Goal: Task Accomplishment & Management: Complete application form

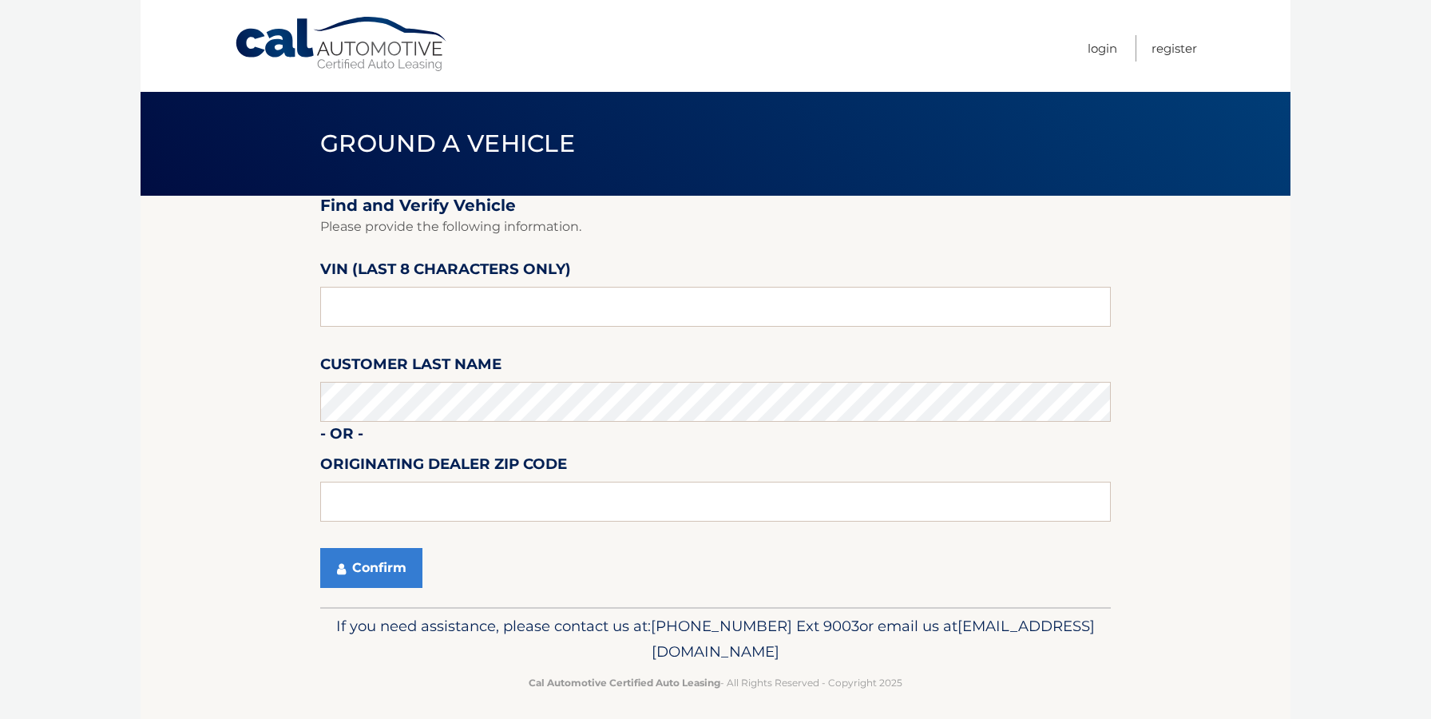
scroll to position [8, 0]
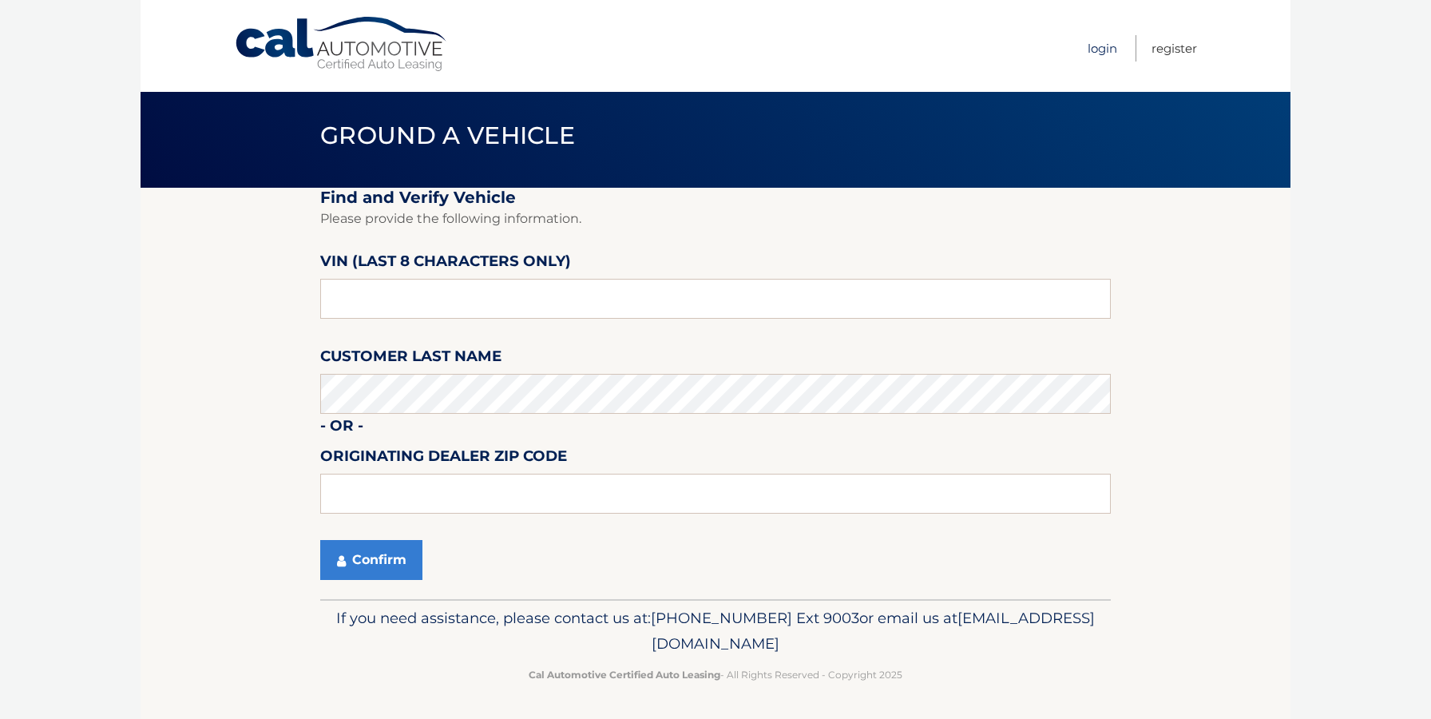
click at [1099, 51] on link "Login" at bounding box center [1103, 48] width 30 height 26
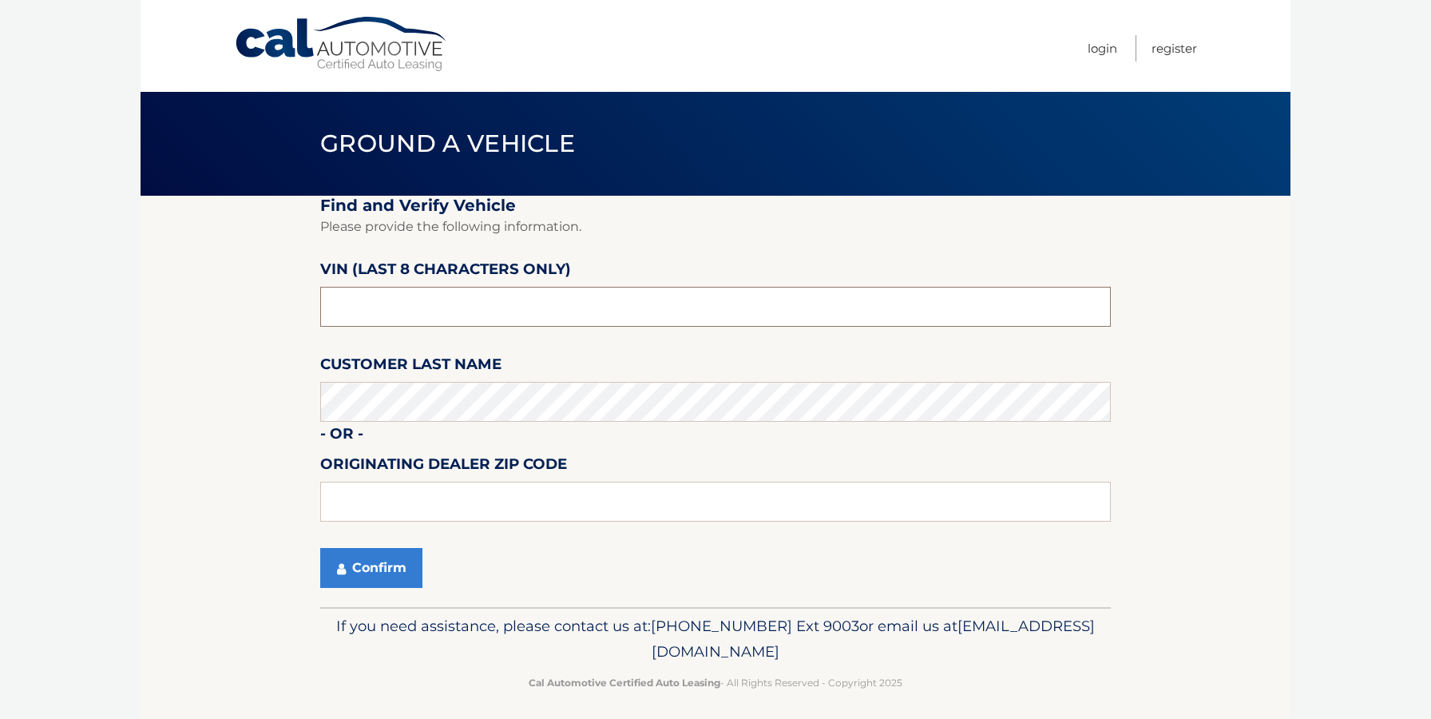
click at [403, 311] on input "text" at bounding box center [715, 307] width 790 height 40
type input "NT164848"
click at [381, 563] on button "Confirm" at bounding box center [371, 568] width 102 height 40
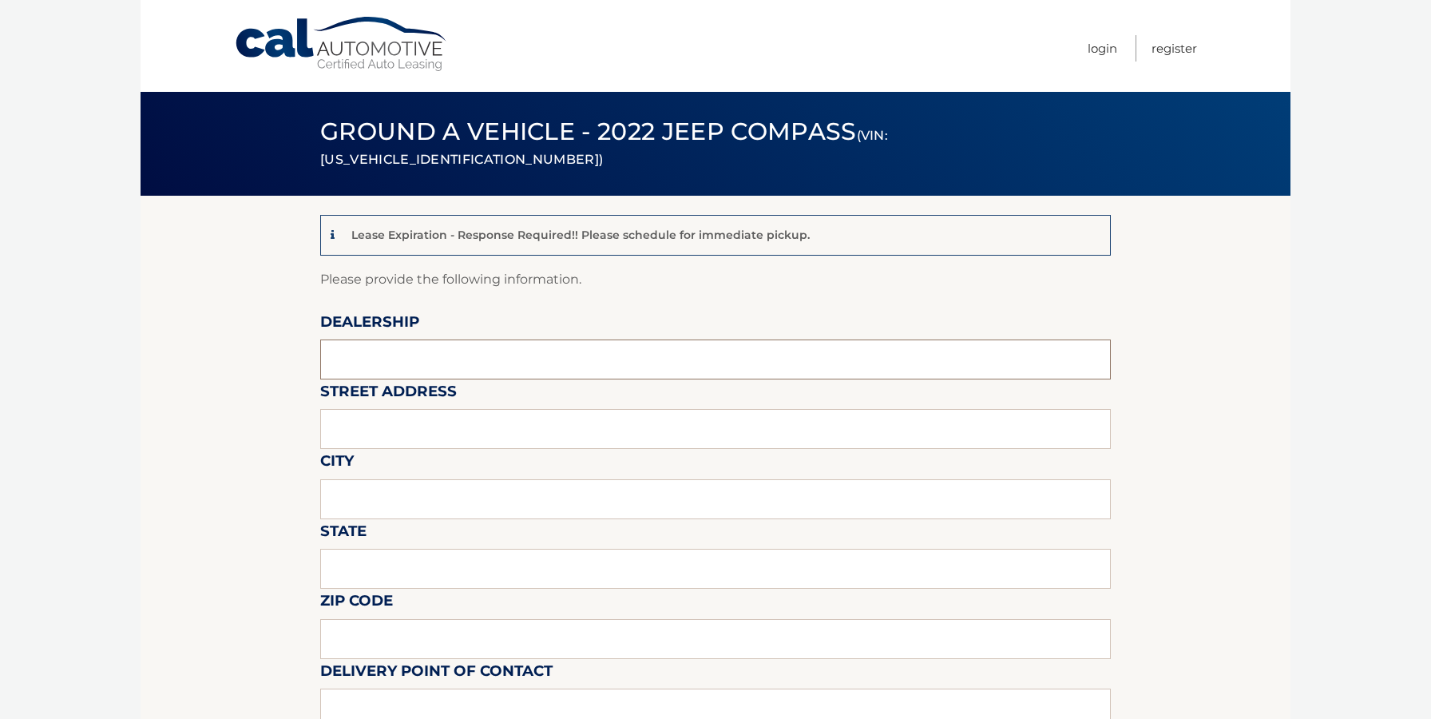
click at [410, 351] on input "text" at bounding box center [715, 359] width 790 height 40
type input "David Dodge Chrysler Jeep Ram"
type input "1801 Wilmington Pike Glen Mills, PA 19342"
type input "GLEN MILLS"
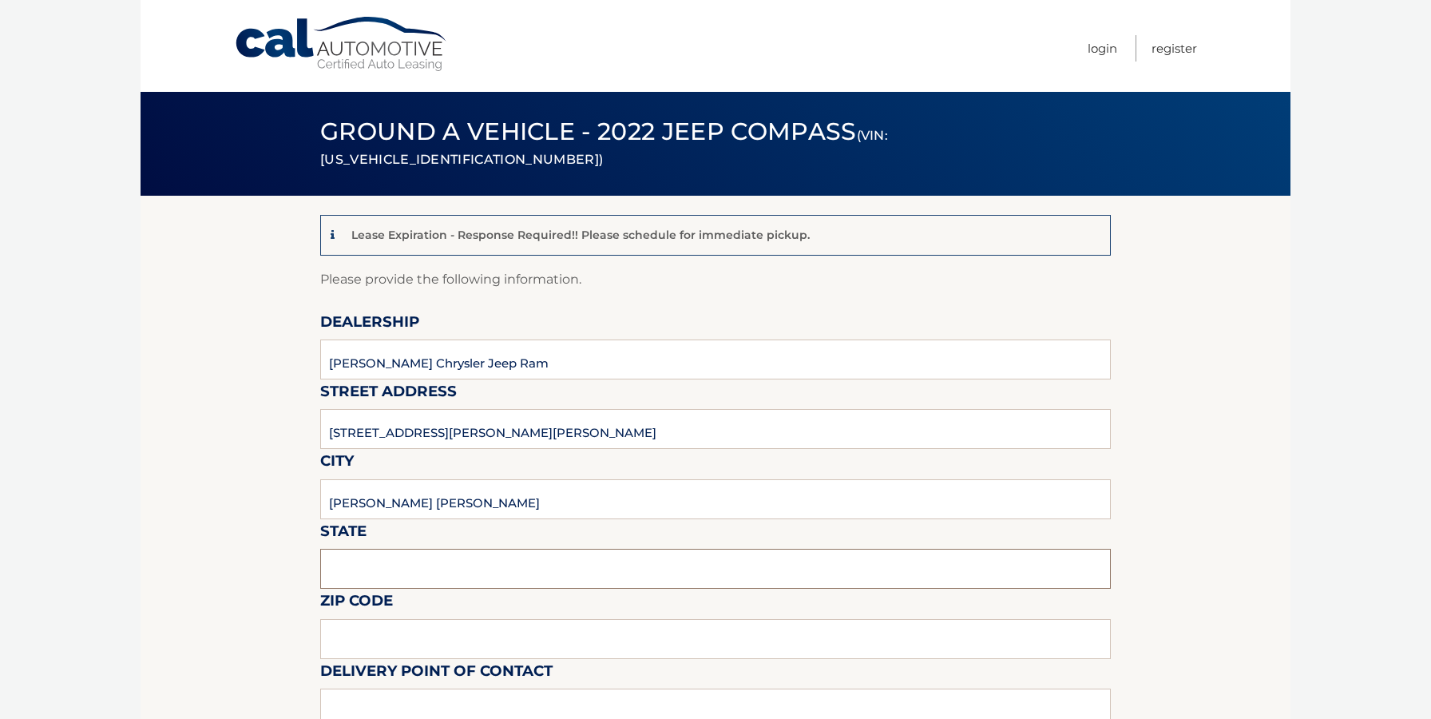
type input "PA"
type input "19342"
type input "DOUG WIEBE"
type input "6103585300"
type input "DWIEBE@DRIVEDAVID.COM"
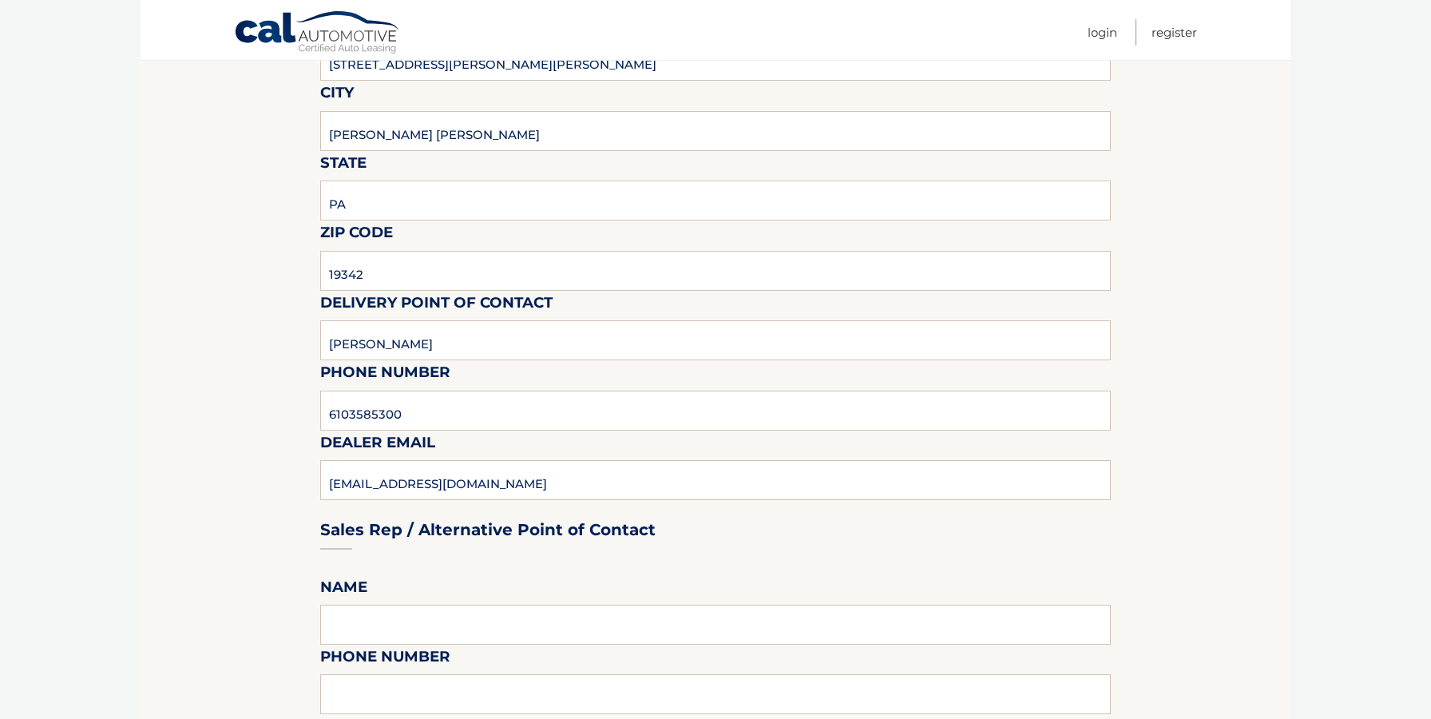
scroll to position [594, 0]
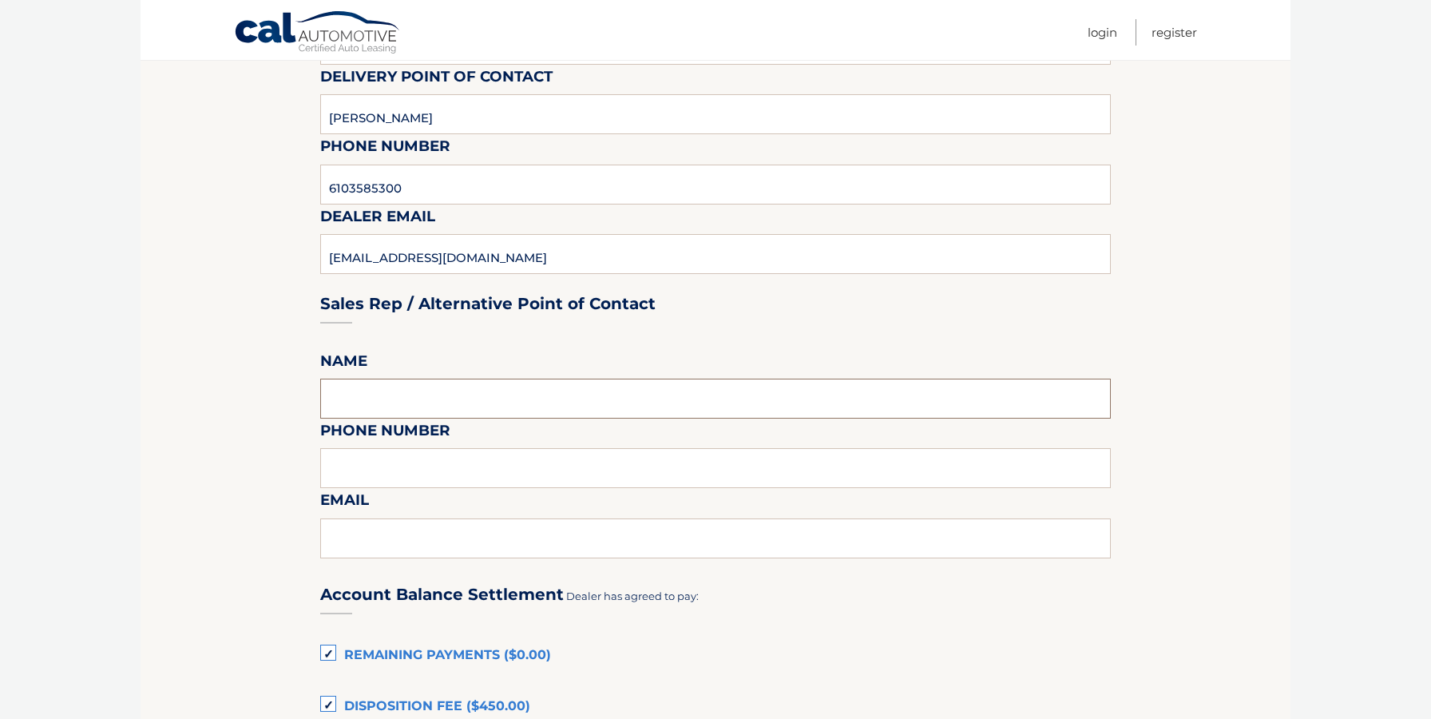
click at [419, 394] on input "text" at bounding box center [715, 398] width 790 height 40
type input "DOUG WIEBE"
type input "6103585300"
type input "DWIEBE@DRIVEDAVID.COM"
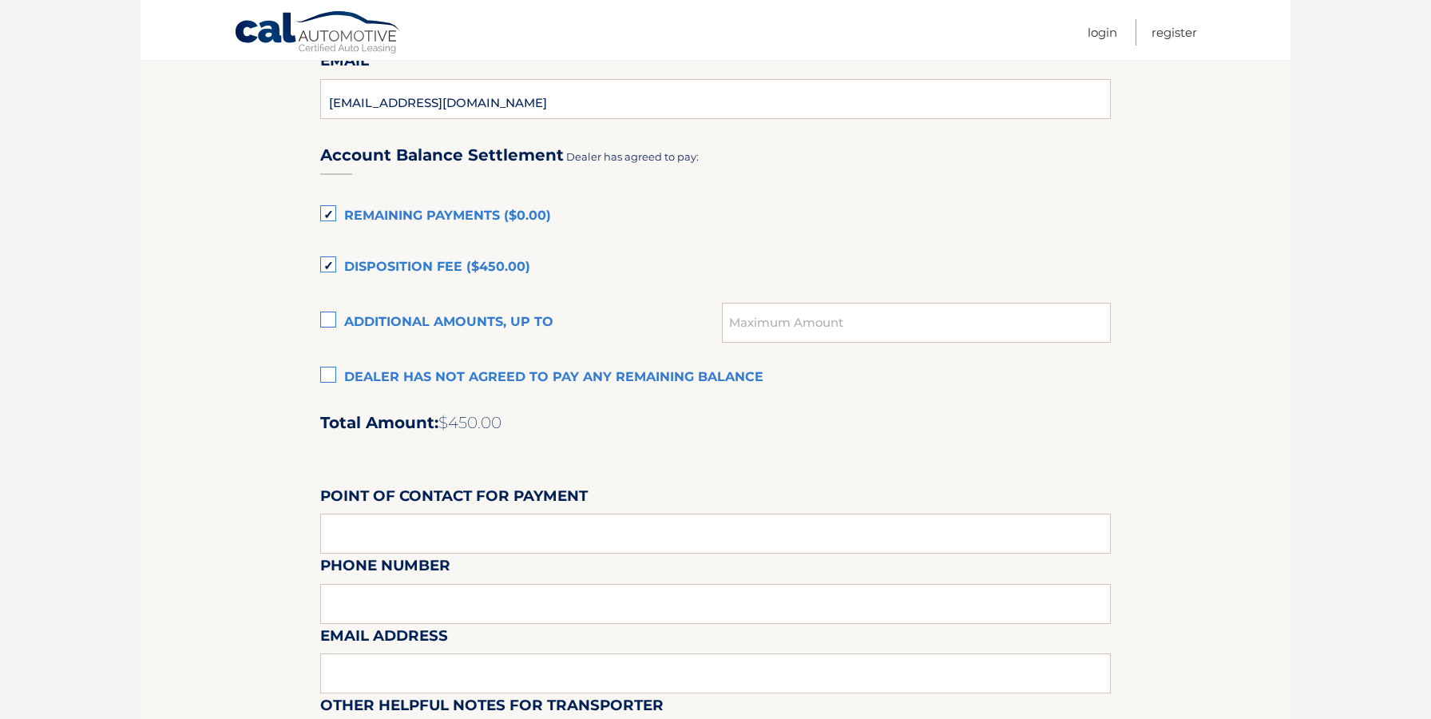
scroll to position [1050, 0]
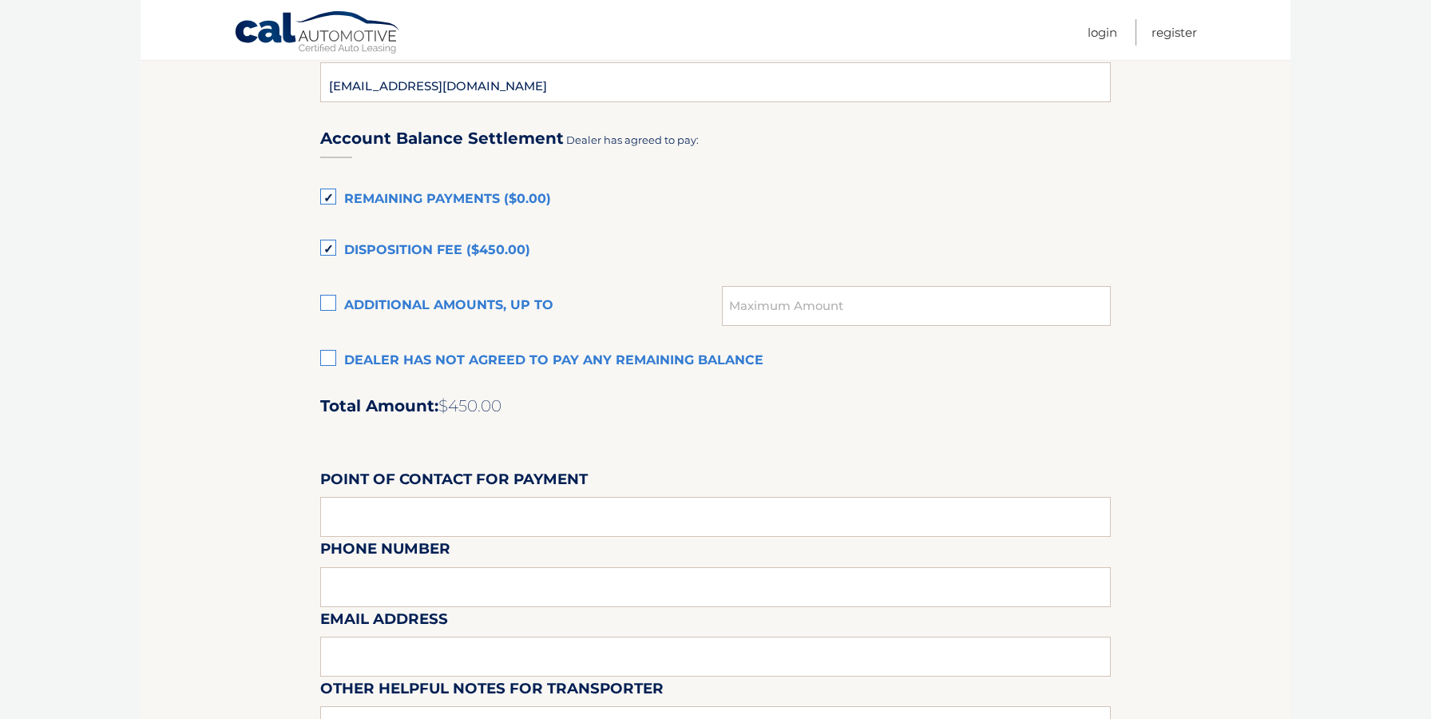
click at [335, 360] on label "Dealer has not agreed to pay any remaining balance" at bounding box center [715, 361] width 790 height 32
click at [0, 0] on input "Dealer has not agreed to pay any remaining balance" at bounding box center [0, 0] width 0 height 0
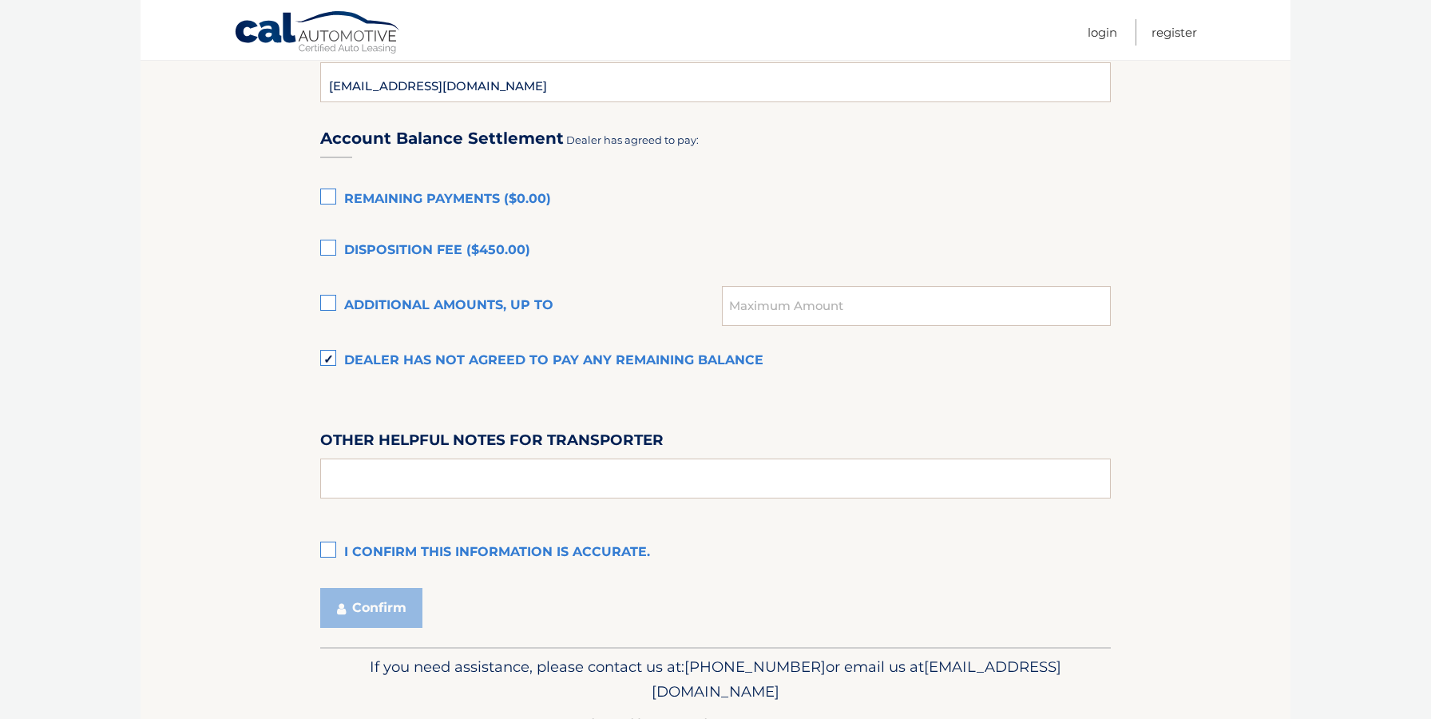
scroll to position [1099, 0]
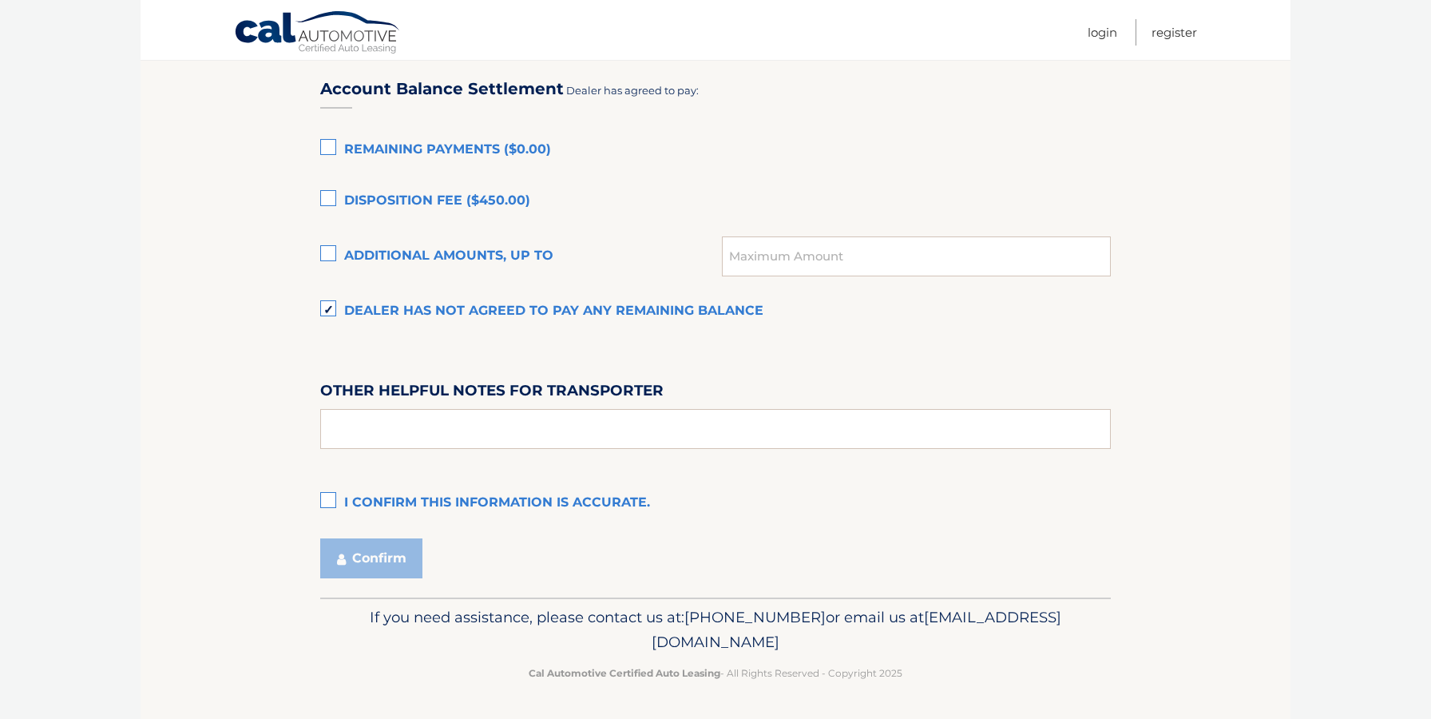
click at [333, 506] on label "I confirm this information is accurate." at bounding box center [715, 503] width 790 height 32
click at [0, 0] on input "I confirm this information is accurate." at bounding box center [0, 0] width 0 height 0
click at [376, 554] on button "Confirm" at bounding box center [371, 558] width 102 height 40
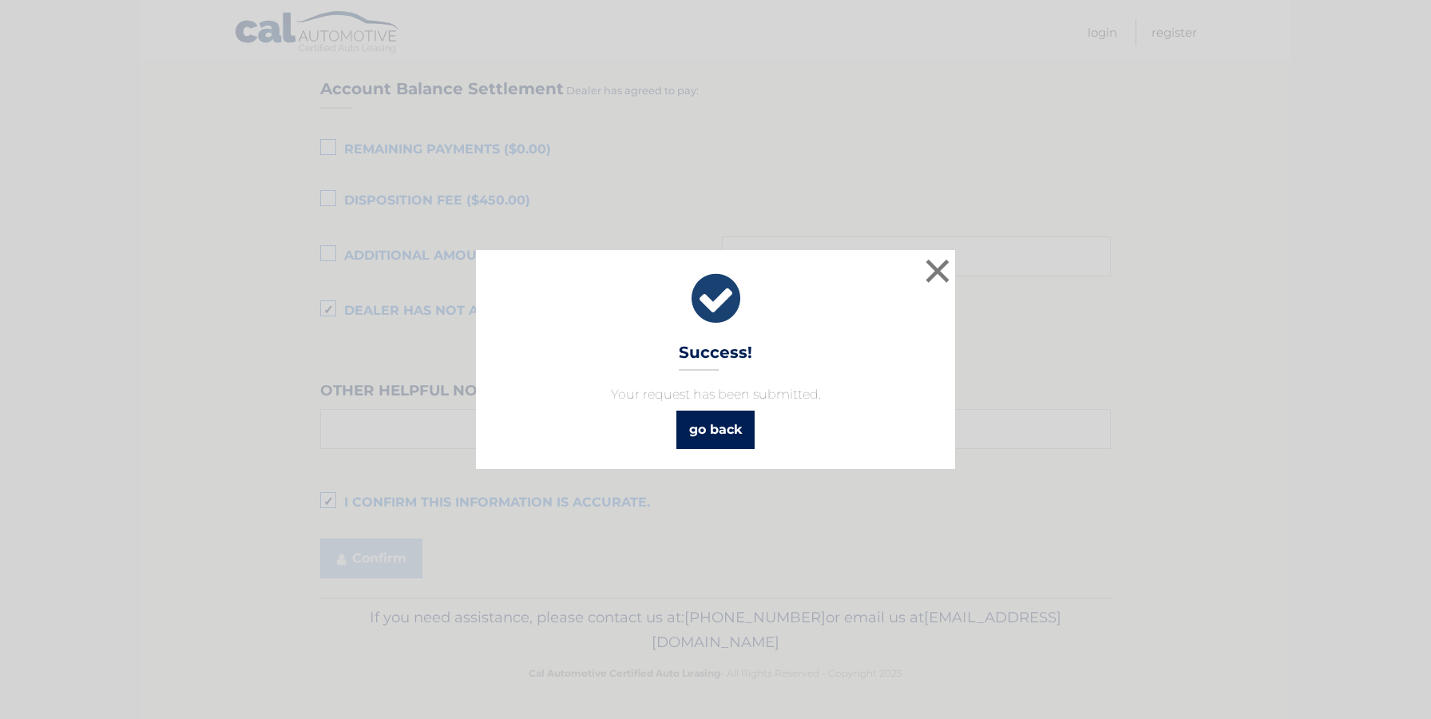
click at [719, 425] on link "go back" at bounding box center [715, 429] width 78 height 38
click at [718, 426] on link "go back" at bounding box center [715, 429] width 78 height 38
